Goal: Task Accomplishment & Management: Use online tool/utility

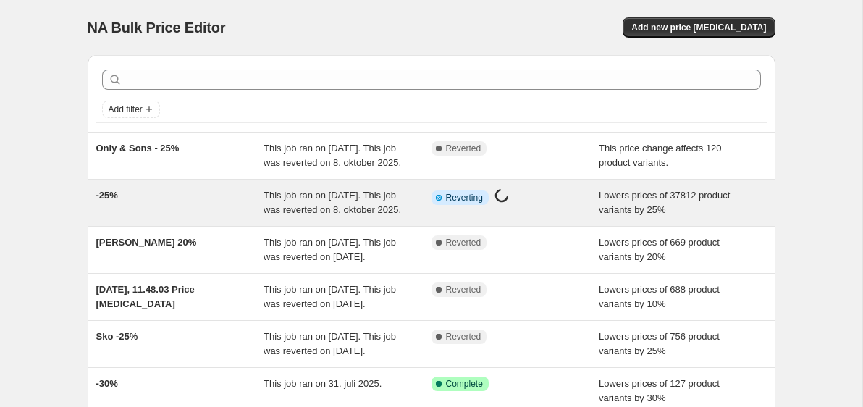
click at [366, 226] on div "-25% This job ran on [DATE]. This job was reverted on 8. oktober 2025. Info Par…" at bounding box center [432, 203] width 688 height 46
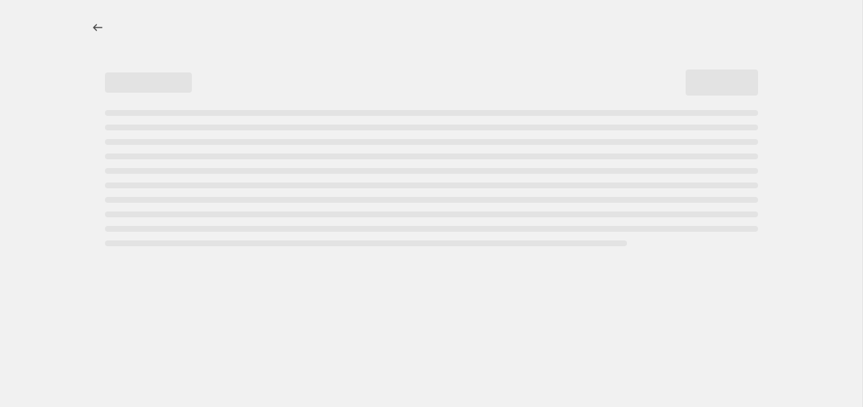
select select "percentage"
